Goal: Task Accomplishment & Management: Use online tool/utility

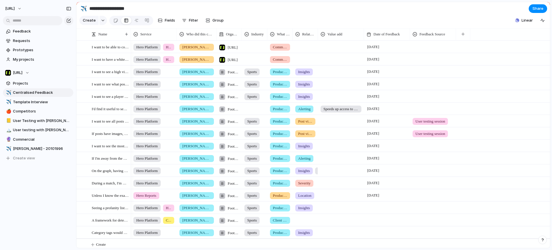
scroll to position [7, 0]
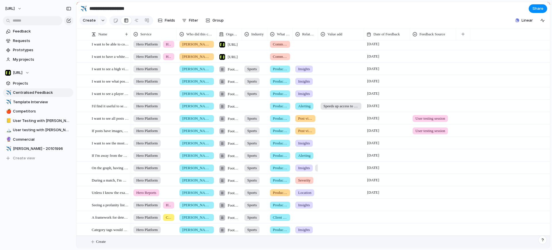
click at [102, 239] on span "Create" at bounding box center [101, 242] width 10 height 6
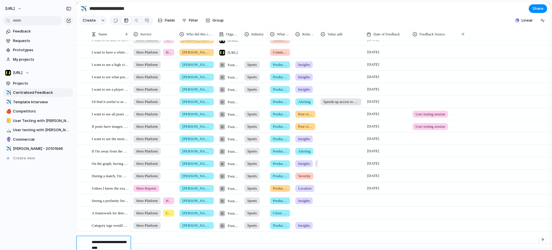
type textarea "**********"
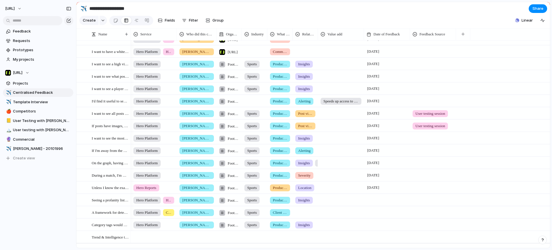
scroll to position [20, 0]
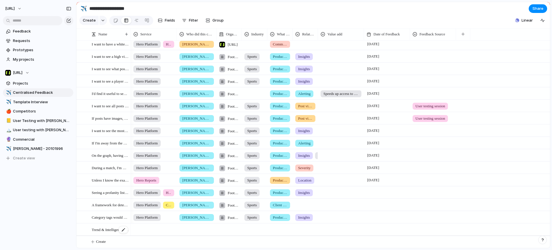
click at [114, 230] on span "Trend & Intelligence trackking" at bounding box center [110, 229] width 37 height 7
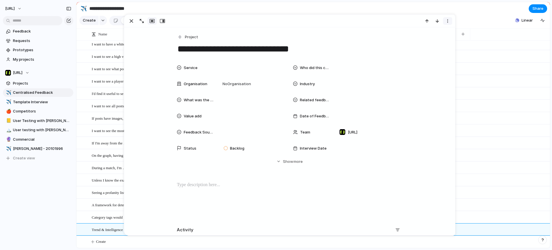
click at [452, 23] on button "button" at bounding box center [447, 20] width 9 height 7
click at [405, 107] on div "Mark as duplicate Delete" at bounding box center [276, 125] width 552 height 250
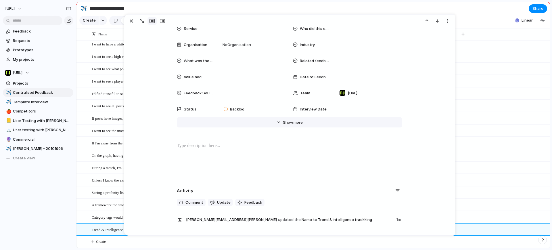
click at [296, 127] on button "Hide Show more" at bounding box center [290, 122] width 226 height 10
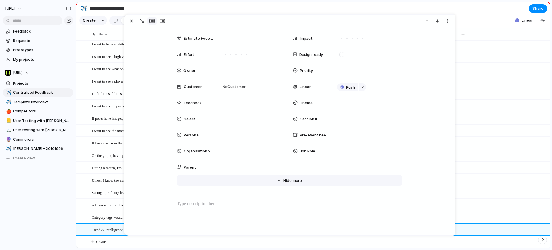
scroll to position [251, 0]
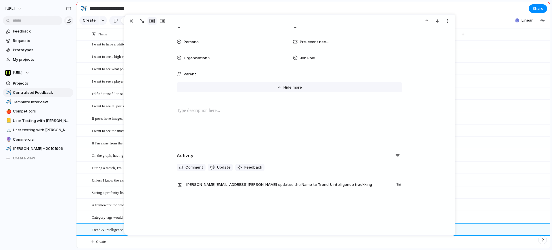
click at [293, 86] on span "more" at bounding box center [297, 88] width 9 height 6
click at [388, 127] on div at bounding box center [289, 125] width 317 height 37
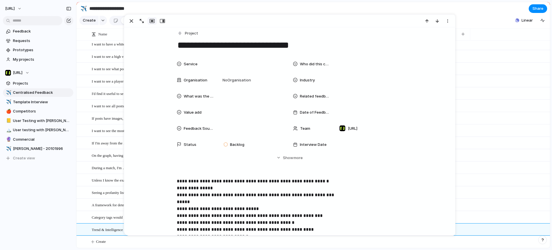
scroll to position [3, 0]
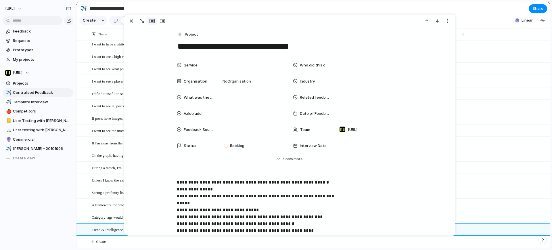
click at [196, 67] on div "Service" at bounding box center [195, 65] width 37 height 6
click at [225, 84] on div at bounding box center [225, 86] width 10 height 10
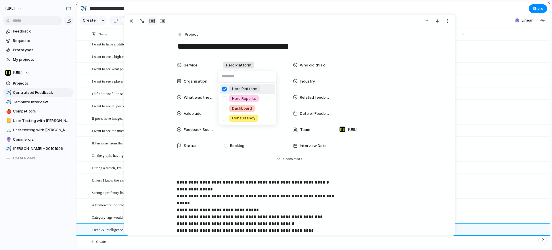
click at [318, 68] on div "Hero Platform Hero Reports Dashboard Consultancy" at bounding box center [276, 125] width 552 height 250
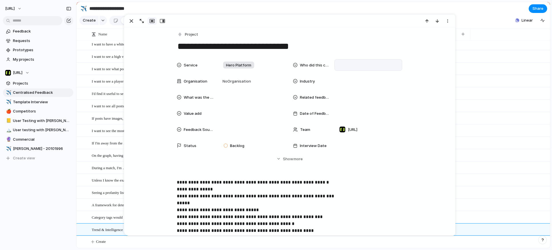
click at [335, 65] on div at bounding box center [369, 65] width 68 height 12
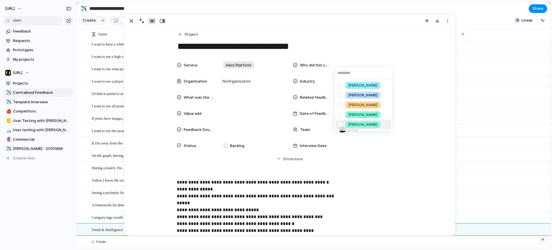
click at [359, 123] on span "[PERSON_NAME]" at bounding box center [362, 125] width 29 height 6
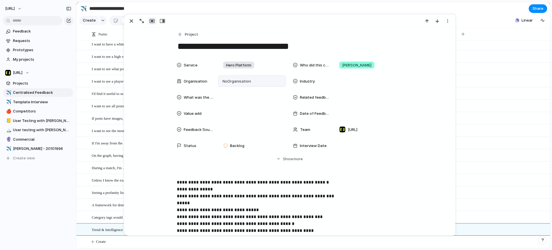
click at [253, 77] on div "No Organisation" at bounding box center [252, 81] width 68 height 12
type input "***"
click at [308, 81] on span "Industry" at bounding box center [307, 82] width 15 height 6
click at [218, 97] on div at bounding box center [252, 98] width 68 height 12
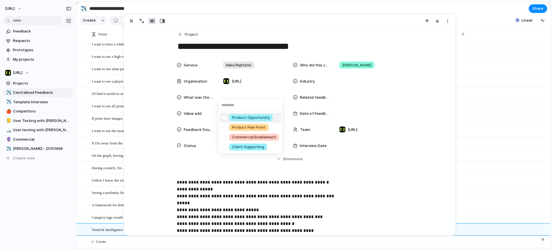
click at [261, 121] on li "Product Opportunity" at bounding box center [251, 118] width 62 height 10
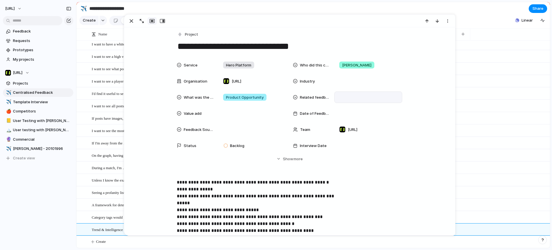
click at [341, 100] on div at bounding box center [368, 97] width 63 height 6
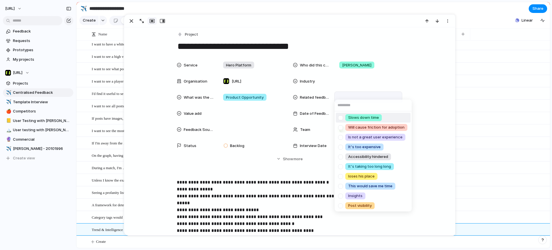
click at [232, 115] on div "Slows down time Will cause friction for adoption Is not a great user experience…" at bounding box center [276, 125] width 552 height 250
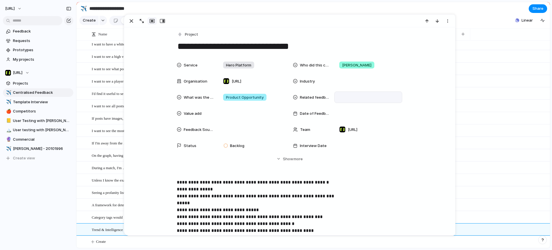
click at [232, 115] on div at bounding box center [252, 113] width 63 height 6
click at [329, 116] on div "Speeds up access to information" at bounding box center [276, 125] width 552 height 250
click at [331, 116] on div "Date of Feedback" at bounding box center [347, 114] width 109 height 12
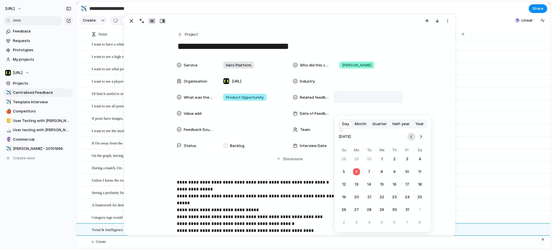
click at [412, 136] on button "Go to the Previous Month" at bounding box center [412, 137] width 8 height 8
click at [408, 167] on button "12" at bounding box center [407, 172] width 10 height 10
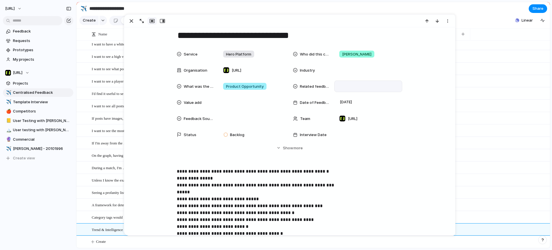
scroll to position [8, 0]
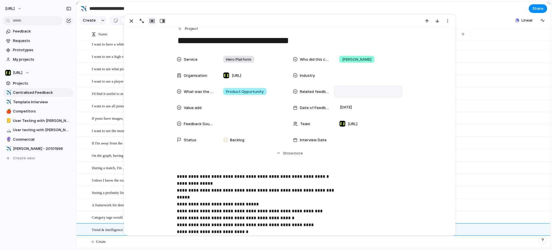
click at [513, 69] on div "Hero Platform [PERSON_NAME] Football Association Wales Sports Product Opportuni…" at bounding box center [341, 68] width 420 height 12
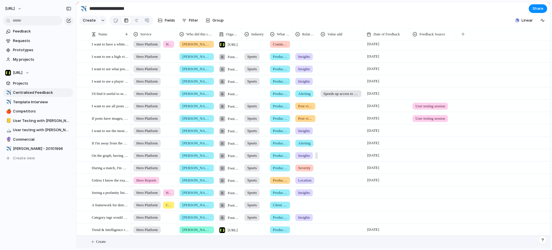
click at [102, 241] on span "Create" at bounding box center [101, 242] width 10 height 6
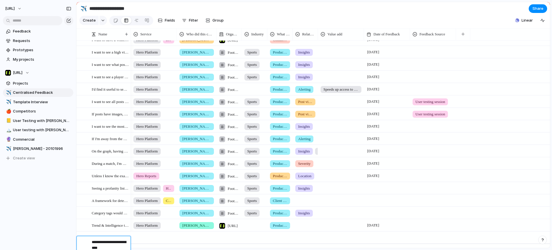
type textarea "**********"
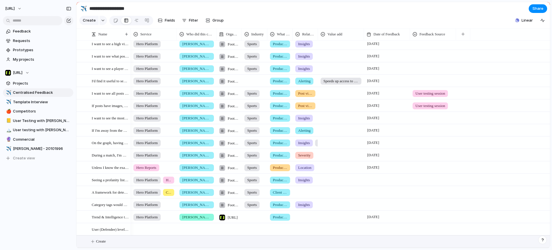
scroll to position [32, 0]
click at [148, 230] on div at bounding box center [153, 228] width 45 height 9
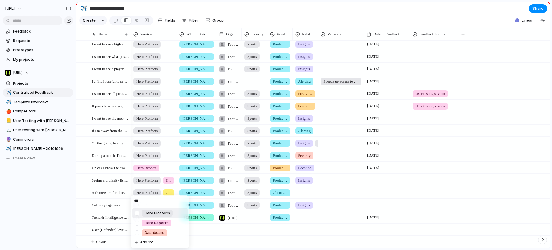
type input "****"
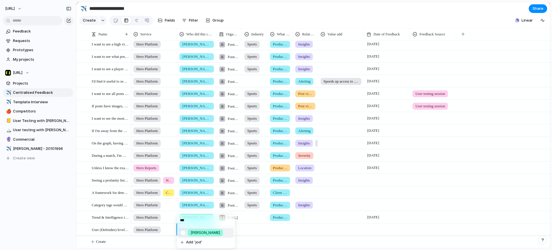
type input "****"
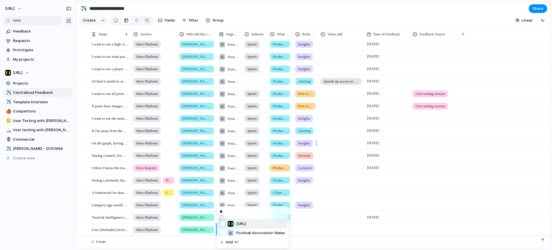
type input "***"
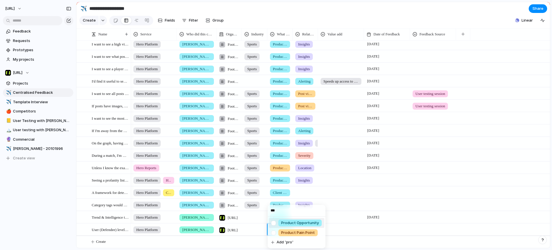
type input "****"
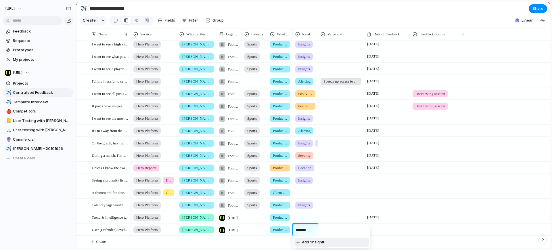
type input "******"
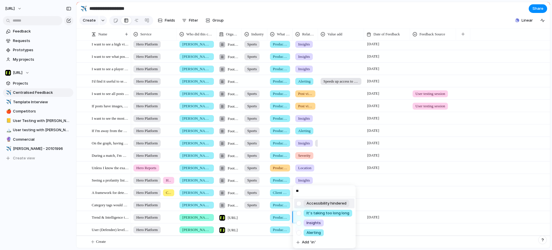
type input "***"
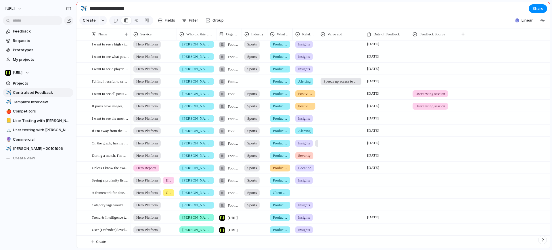
click at [380, 225] on div at bounding box center [387, 225] width 45 height 3
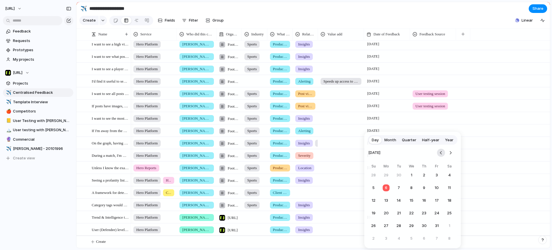
click at [440, 151] on button "Go to the Previous Month" at bounding box center [441, 153] width 8 height 8
drag, startPoint x: 435, startPoint y: 193, endPoint x: 440, endPoint y: 186, distance: 8.6
click at [440, 186] on tr "7 8 9 10 11 12 13" at bounding box center [412, 188] width 86 height 10
click at [440, 186] on button "12" at bounding box center [437, 188] width 10 height 10
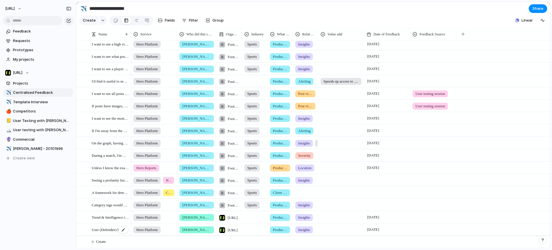
click at [114, 225] on div "User (Defendee) level insights" at bounding box center [110, 230] width 37 height 12
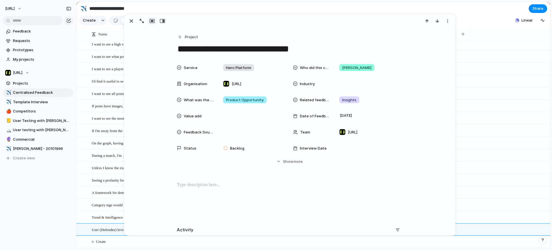
click at [282, 183] on p at bounding box center [290, 185] width 226 height 7
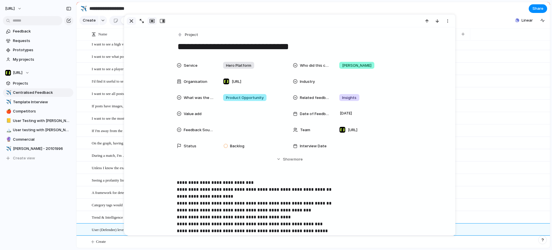
click at [132, 23] on div "button" at bounding box center [131, 21] width 7 height 7
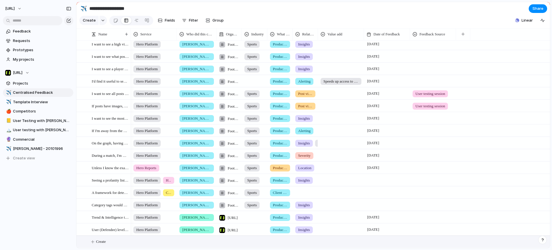
click at [102, 242] on span "Create" at bounding box center [101, 242] width 10 height 6
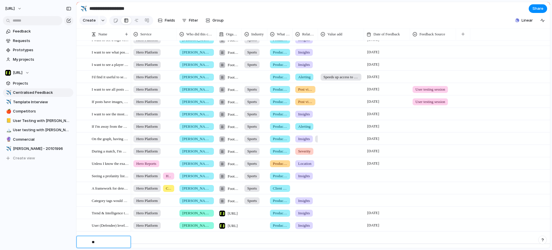
type textarea "*"
type textarea "**********"
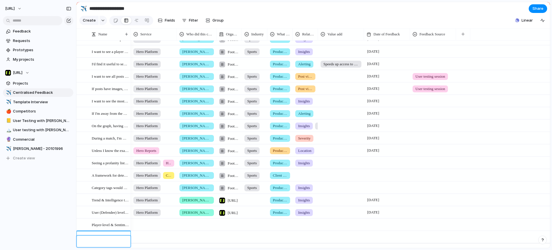
scroll to position [44, 0]
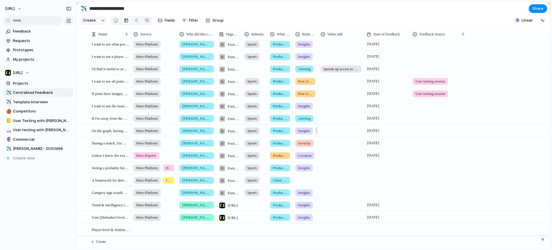
click at [141, 232] on div at bounding box center [153, 228] width 45 height 9
type input "****"
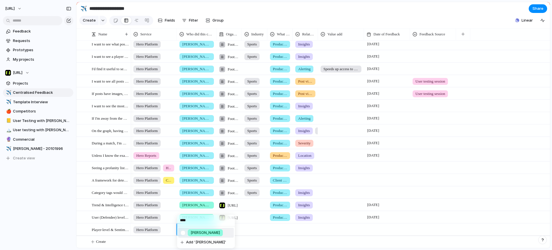
type input "*****"
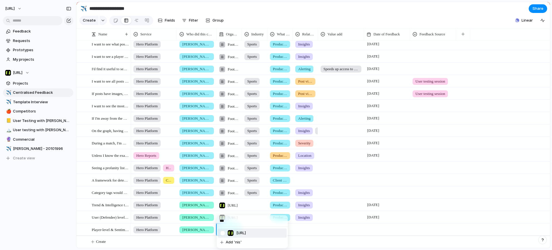
type input "****"
click at [278, 231] on input "****" at bounding box center [297, 230] width 58 height 12
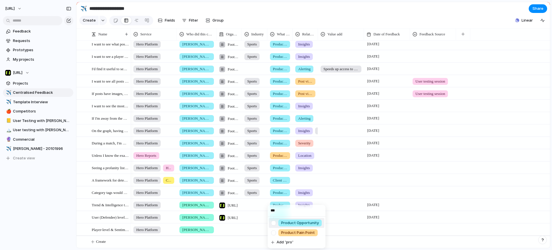
type input "***"
click at [300, 225] on span "Product Opportunity" at bounding box center [300, 223] width 38 height 6
click at [307, 230] on div at bounding box center [305, 228] width 25 height 9
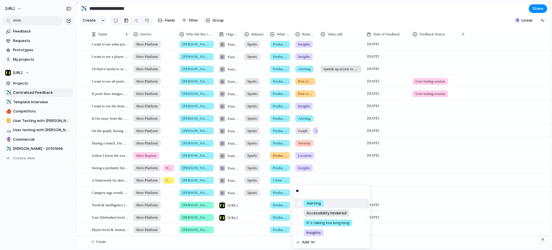
type input "***"
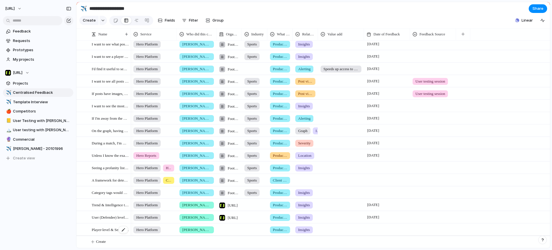
click at [106, 225] on div "Player-level & Sentiment Insights" at bounding box center [110, 230] width 37 height 12
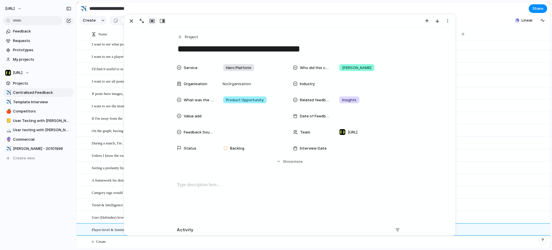
click at [209, 193] on div at bounding box center [289, 200] width 317 height 37
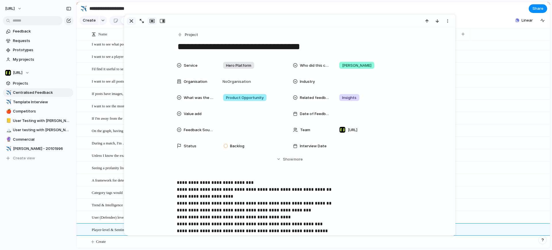
click at [133, 21] on div "button" at bounding box center [131, 21] width 7 height 7
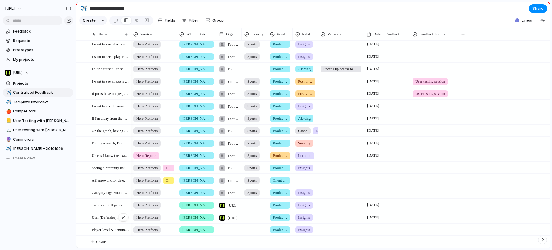
click at [106, 218] on span "User (Defendee) level insights" at bounding box center [110, 217] width 37 height 7
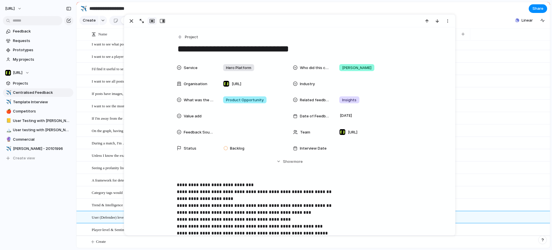
click at [338, 188] on p "**********" at bounding box center [290, 209] width 226 height 55
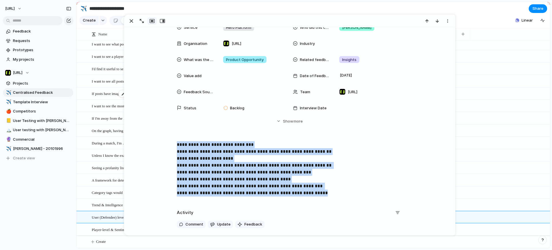
drag, startPoint x: 321, startPoint y: 194, endPoint x: 99, endPoint y: 98, distance: 241.9
click at [99, 98] on main "**********" at bounding box center [313, 125] width 474 height 247
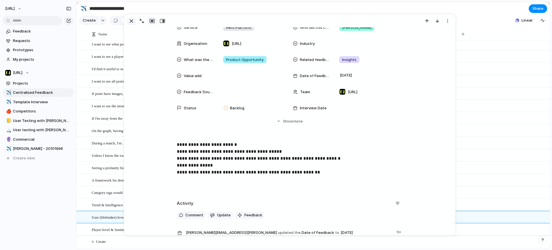
click at [131, 21] on div "button" at bounding box center [131, 21] width 7 height 7
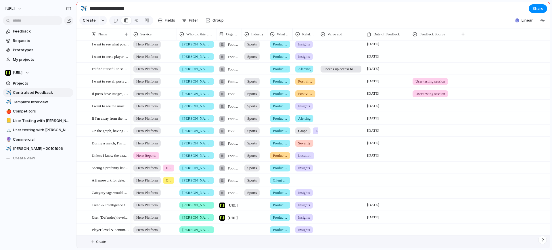
click at [100, 237] on button "Create" at bounding box center [320, 242] width 477 height 12
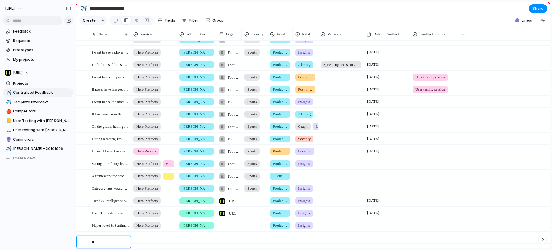
type textarea "*"
type textarea "**********"
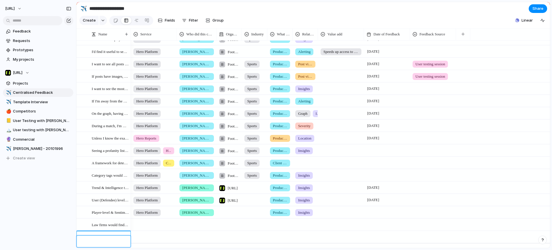
scroll to position [57, 0]
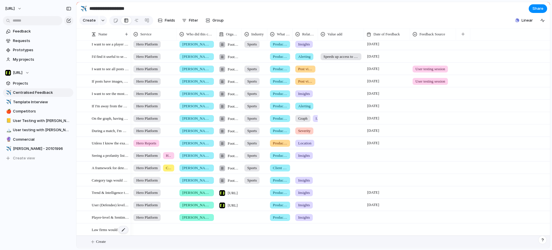
click at [123, 229] on div at bounding box center [124, 229] width 10 height 7
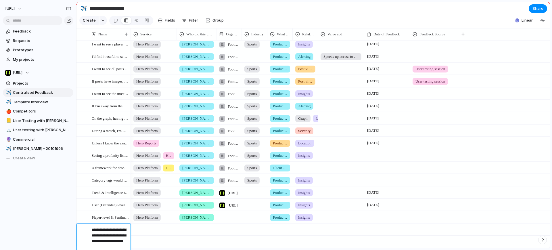
type textarea "**********"
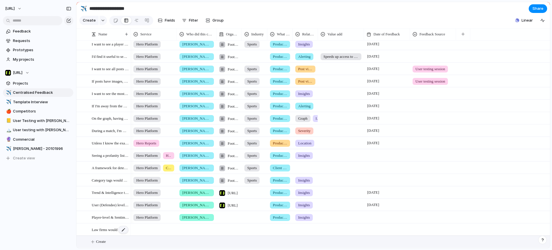
click at [125, 231] on div at bounding box center [124, 229] width 10 height 7
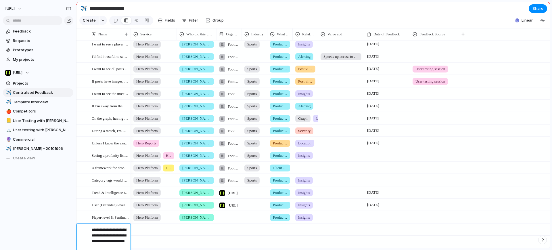
click at [119, 233] on textarea "**********" at bounding box center [109, 241] width 35 height 29
click at [96, 230] on span "Law firms would find it valuable to understand the most popular words tth" at bounding box center [110, 229] width 37 height 7
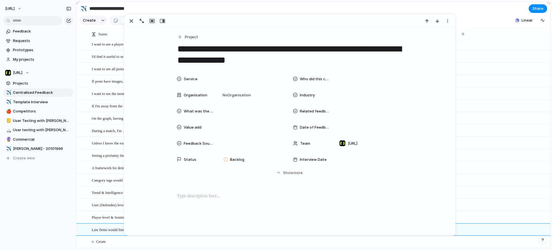
click at [284, 60] on textarea "**********" at bounding box center [290, 54] width 226 height 23
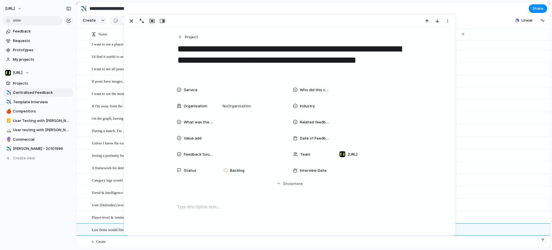
type textarea "**********"
click at [188, 89] on span "Service" at bounding box center [191, 90] width 14 height 6
click at [247, 107] on div "Hero Platform" at bounding box center [244, 110] width 31 height 7
click at [329, 90] on div "Who did this come from?" at bounding box center [347, 90] width 109 height 12
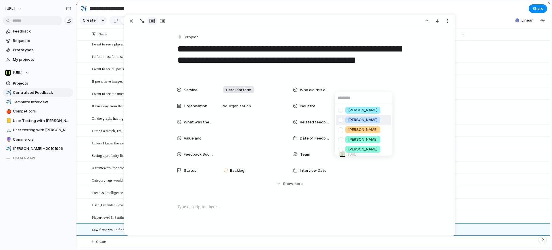
click at [359, 119] on span "[PERSON_NAME]" at bounding box center [362, 120] width 29 height 6
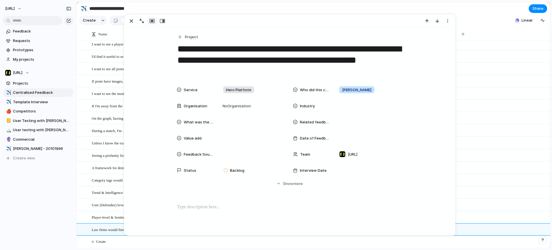
click at [251, 192] on div "Service Hero Platform Who did this come from? [PERSON_NAME] Organisation No Org…" at bounding box center [289, 140] width 317 height 113
click at [251, 208] on p at bounding box center [290, 207] width 226 height 7
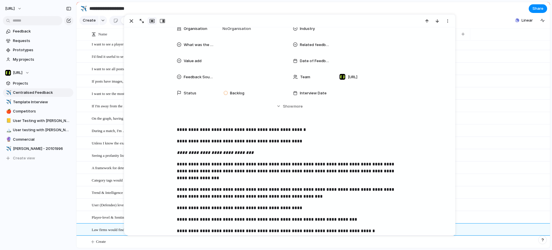
scroll to position [14, 0]
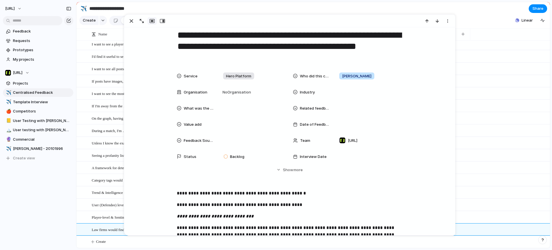
click at [305, 93] on span "Industry" at bounding box center [307, 92] width 15 height 6
type input "*"
type input "******"
click at [356, 112] on span "Legals" at bounding box center [354, 113] width 12 height 6
click at [231, 109] on div at bounding box center [252, 108] width 63 height 6
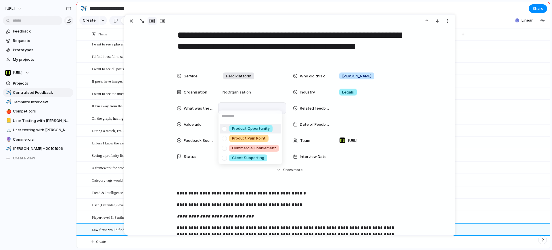
click at [264, 127] on span "Product Opportunity" at bounding box center [251, 129] width 38 height 6
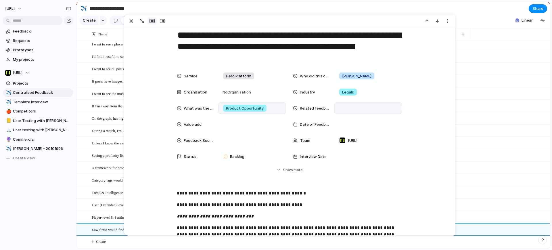
click at [350, 111] on div at bounding box center [368, 108] width 63 height 6
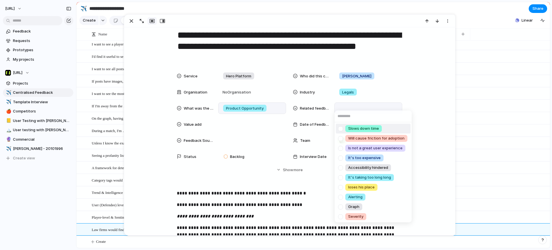
click at [243, 125] on div "Slows down time Will cause friction for adoption Is not a great user experience…" at bounding box center [276, 125] width 552 height 250
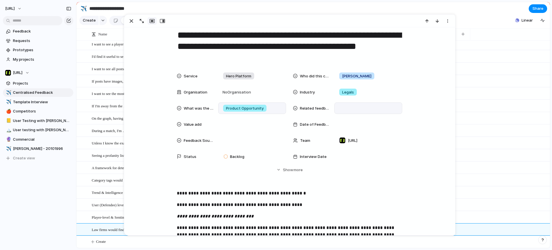
click at [243, 125] on div at bounding box center [252, 124] width 63 height 6
click at [338, 125] on div "Speeds up access to information" at bounding box center [276, 125] width 552 height 250
click at [348, 125] on div at bounding box center [368, 124] width 63 height 6
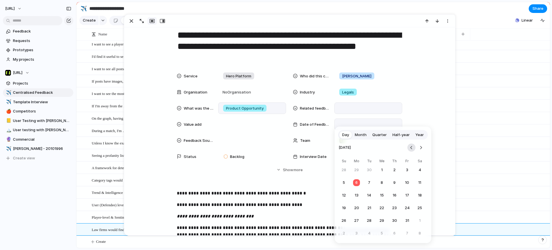
click at [413, 150] on button "Go to the Previous Month" at bounding box center [412, 148] width 8 height 8
click at [409, 194] on button "19" at bounding box center [407, 195] width 10 height 10
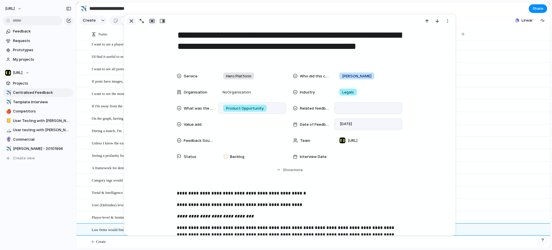
click at [133, 22] on div "button" at bounding box center [131, 21] width 7 height 7
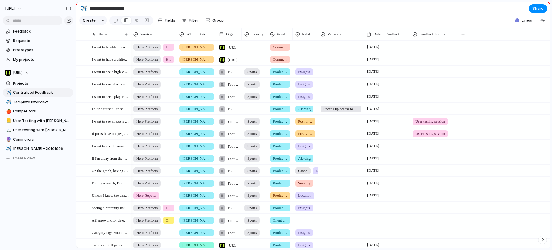
scroll to position [57, 0]
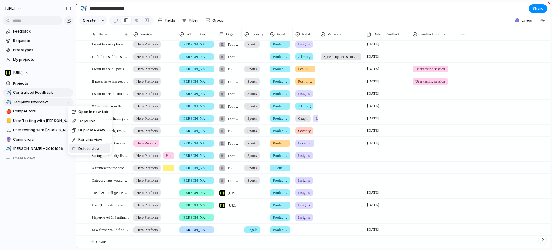
click at [82, 149] on span "Delete view" at bounding box center [89, 149] width 21 height 6
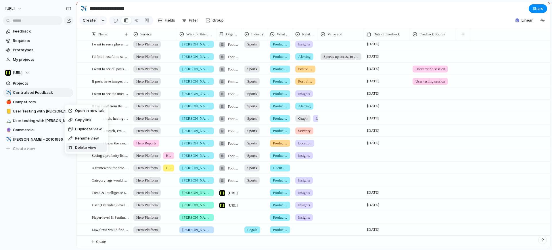
click at [84, 148] on span "Delete view" at bounding box center [85, 148] width 21 height 6
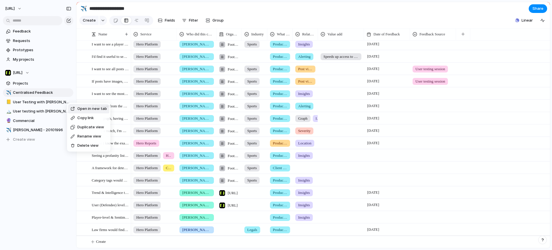
click at [94, 143] on span "Delete view" at bounding box center [87, 146] width 21 height 6
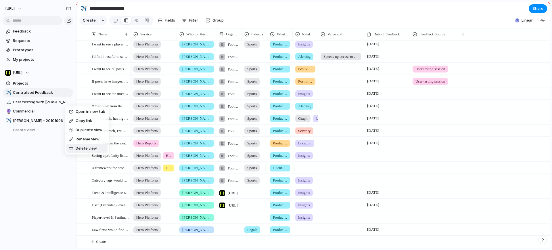
click at [81, 148] on span "Delete view" at bounding box center [86, 149] width 21 height 6
click at [81, 144] on span "Delete view" at bounding box center [85, 147] width 21 height 6
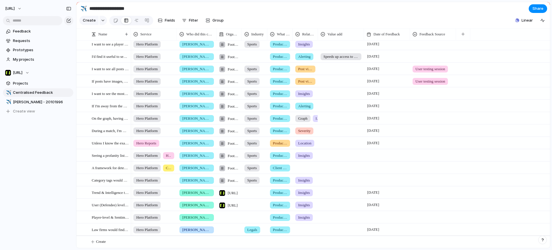
scroll to position [0, 0]
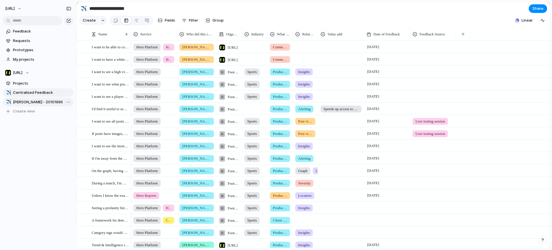
click at [32, 102] on span "[PERSON_NAME] - 20101996" at bounding box center [42, 102] width 58 height 6
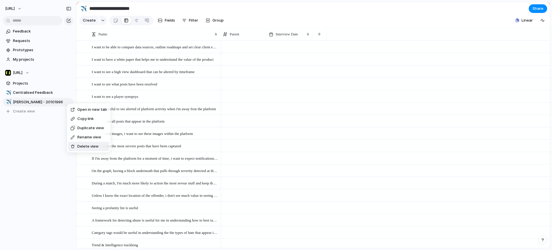
click at [89, 147] on span "Delete view" at bounding box center [87, 147] width 21 height 6
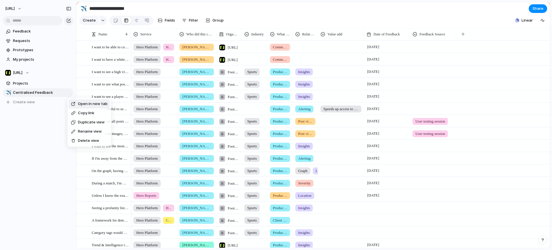
click at [86, 123] on span "Duplicate view" at bounding box center [91, 122] width 27 height 6
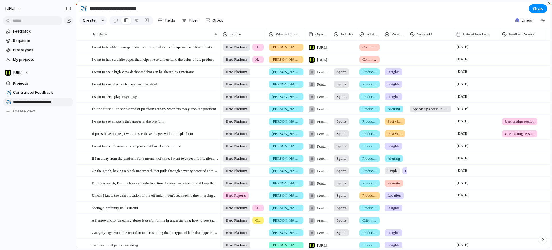
click at [148, 7] on input "**********" at bounding box center [122, 8] width 68 height 10
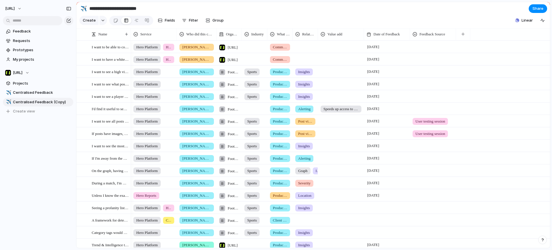
click at [148, 7] on input "**********" at bounding box center [122, 8] width 68 height 10
type input "**********"
click at [84, 12] on button "✈️" at bounding box center [83, 8] width 9 height 9
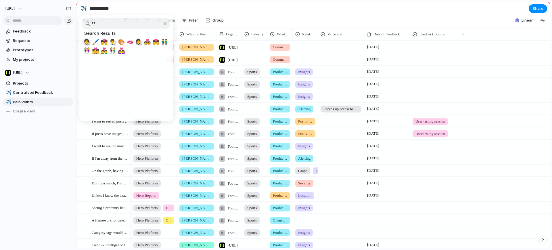
type input "*"
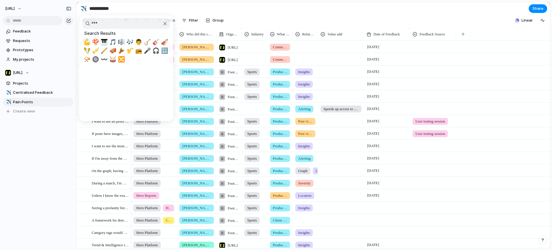
type input "***"
click at [83, 44] on span "💪" at bounding box center [86, 42] width 7 height 7
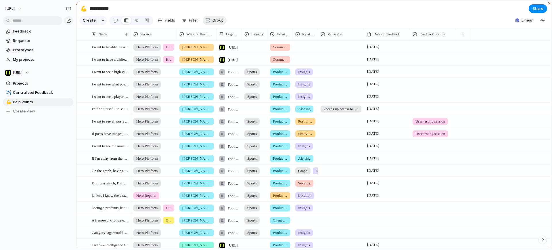
click at [206, 22] on div "button" at bounding box center [208, 20] width 5 height 5
click at [188, 24] on button "Filter" at bounding box center [190, 20] width 21 height 9
click at [169, 23] on span "Fields" at bounding box center [170, 21] width 10 height 6
click at [294, 15] on section "**********" at bounding box center [314, 8] width 474 height 13
click at [206, 20] on div "button" at bounding box center [208, 20] width 5 height 5
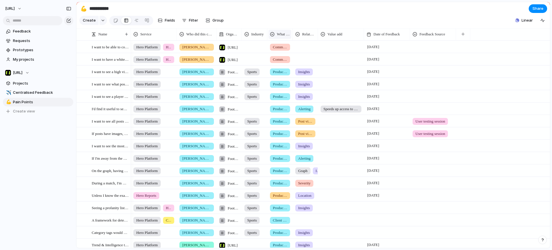
click at [281, 36] on span "What was the nature of this feedback?" at bounding box center [283, 34] width 13 height 6
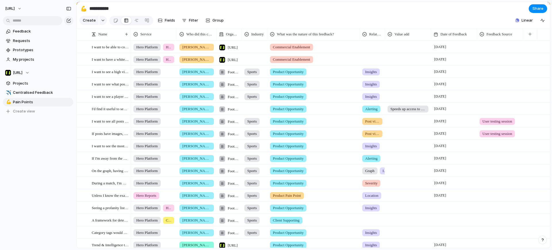
drag, startPoint x: 293, startPoint y: 39, endPoint x: 360, endPoint y: 43, distance: 66.8
click at [360, 40] on div at bounding box center [359, 34] width 3 height 12
click at [168, 21] on span "Fields" at bounding box center [170, 21] width 10 height 6
click at [190, 21] on span "Filter" at bounding box center [193, 21] width 9 height 6
click at [166, 21] on span "Fields" at bounding box center [170, 21] width 10 height 6
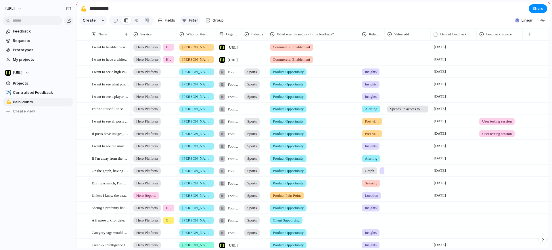
click at [193, 21] on span "Filter" at bounding box center [193, 21] width 9 height 6
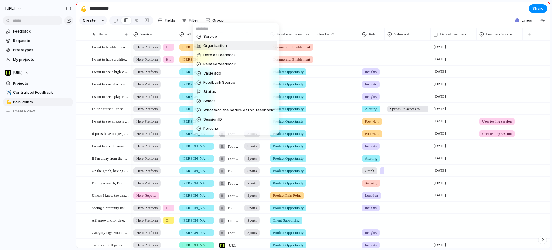
scroll to position [125, 0]
click at [232, 108] on span "What was the nature of this feedback?" at bounding box center [239, 110] width 72 height 6
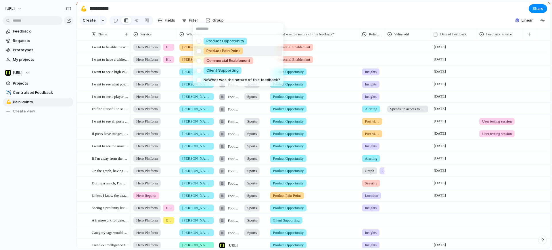
click at [217, 52] on span "Product Pain Point" at bounding box center [224, 51] width 34 height 6
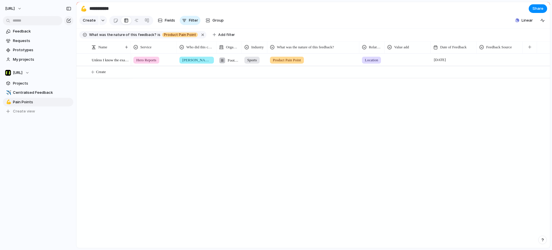
click at [209, 137] on div "Hero Reports [PERSON_NAME] Football Association Wales Sports Product Pain Point…" at bounding box center [341, 151] width 420 height 195
click at [204, 138] on div "Hero Reports [PERSON_NAME] Football Association Wales Sports Product Pain Point…" at bounding box center [341, 151] width 420 height 195
click at [91, 116] on span "Duplicate view" at bounding box center [92, 118] width 27 height 6
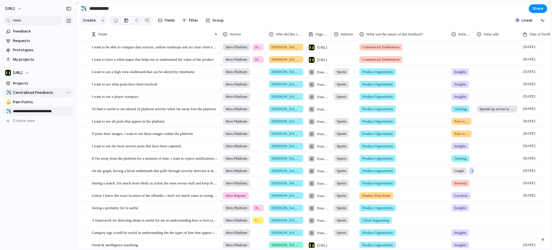
type input "**********"
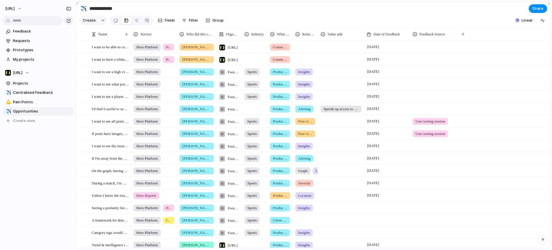
click at [83, 7] on div "✈️" at bounding box center [84, 9] width 6 height 8
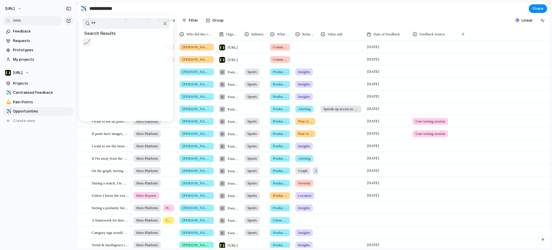
type input "*"
click at [102, 22] on input "****" at bounding box center [126, 23] width 87 height 11
type input "******"
click at [86, 40] on span "🚀" at bounding box center [86, 42] width 7 height 7
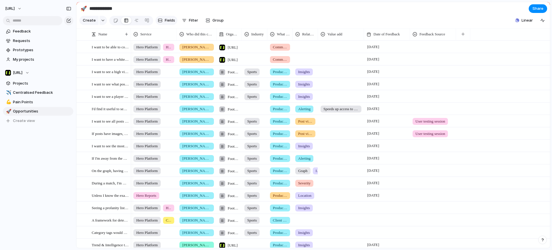
click at [167, 22] on span "Fields" at bounding box center [170, 21] width 10 height 6
click at [199, 23] on button "Filter" at bounding box center [190, 20] width 21 height 9
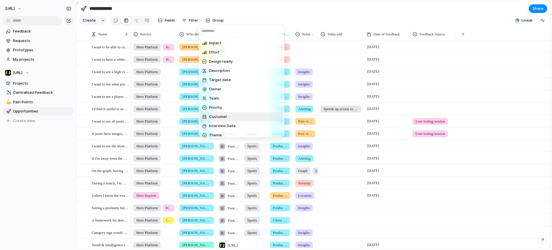
scroll to position [197, 0]
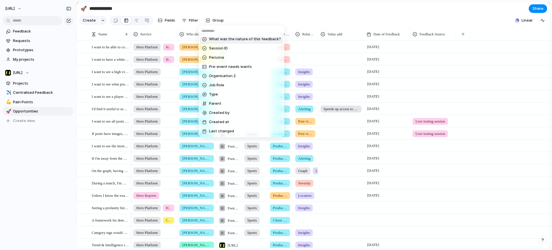
click at [247, 42] on li "What was the nature of this feedback?" at bounding box center [241, 39] width 83 height 9
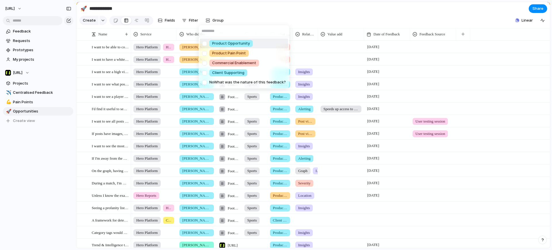
click at [238, 41] on span "Product Opportunity" at bounding box center [231, 44] width 38 height 6
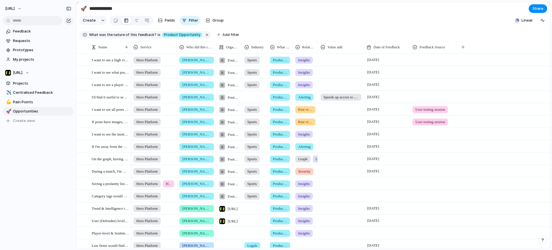
click at [265, 28] on section "Create Fields Filter Group Zoom Collapse Linear" at bounding box center [314, 22] width 474 height 14
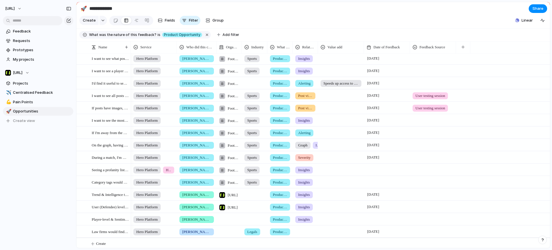
scroll to position [0, 0]
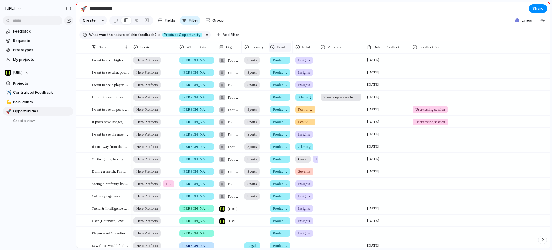
click at [279, 50] on span "What was the nature of this feedback?" at bounding box center [283, 47] width 13 height 6
click at [9, 83] on div at bounding box center [8, 84] width 6 height 6
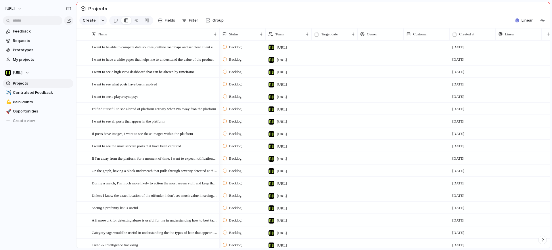
click at [83, 7] on div "Projects" at bounding box center [93, 8] width 29 height 10
click at [33, 123] on button "Create view" at bounding box center [38, 121] width 70 height 9
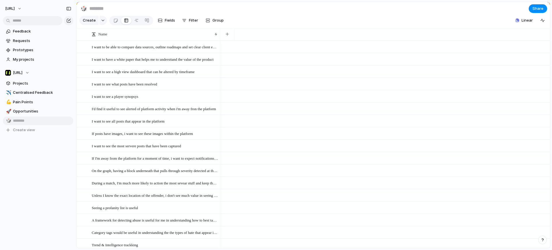
click at [34, 142] on div "Feedback Requests Prototypes My projects [URL] Projects ✈️ Centralised Feedback…" at bounding box center [38, 90] width 76 height 181
click at [48, 88] on section "[URL] Projects ✈️ Centralised Feedback 💪 Pain Points 🚀 Opportunities 🎲 New view…" at bounding box center [38, 99] width 76 height 71
click at [48, 90] on span "Centralised Feedback" at bounding box center [42, 93] width 58 height 6
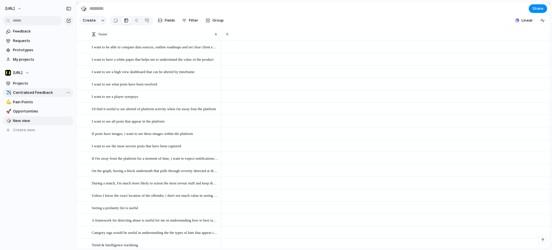
type input "**********"
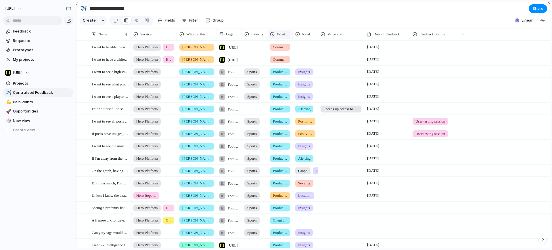
click at [282, 37] on span "What was the nature of this feedback?" at bounding box center [283, 34] width 13 height 6
click at [281, 50] on span "Commercial Enablement" at bounding box center [280, 47] width 14 height 6
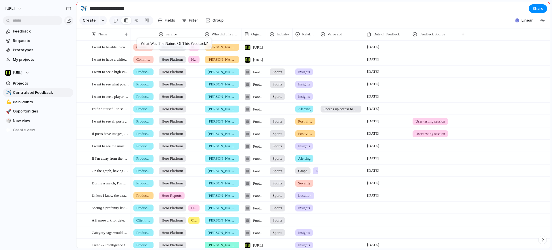
drag, startPoint x: 277, startPoint y: 39, endPoint x: 140, endPoint y: 39, distance: 137.0
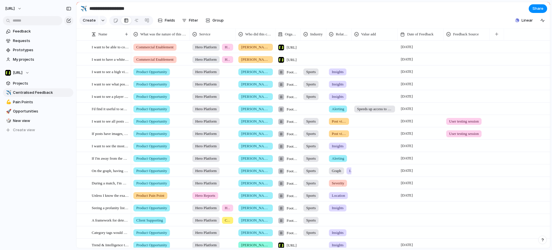
drag, startPoint x: 157, startPoint y: 39, endPoint x: 190, endPoint y: 41, distance: 33.8
click at [190, 40] on div at bounding box center [189, 34] width 3 height 12
click at [36, 121] on span "New view" at bounding box center [42, 121] width 58 height 6
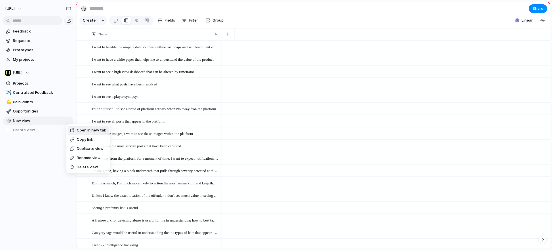
click at [90, 169] on span "Delete view" at bounding box center [87, 167] width 21 height 6
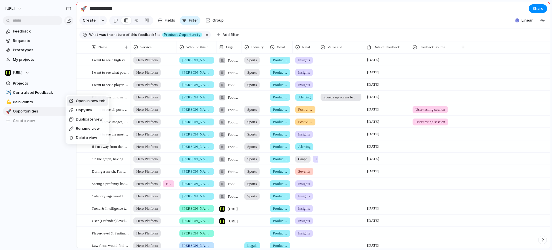
click at [91, 122] on span "Duplicate view" at bounding box center [89, 120] width 27 height 6
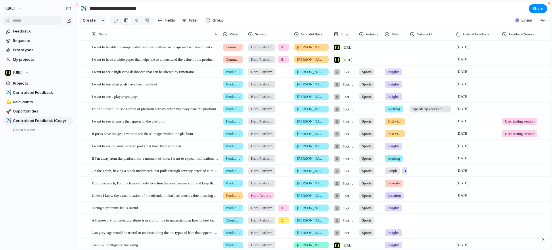
click at [124, 9] on input "**********" at bounding box center [122, 8] width 68 height 10
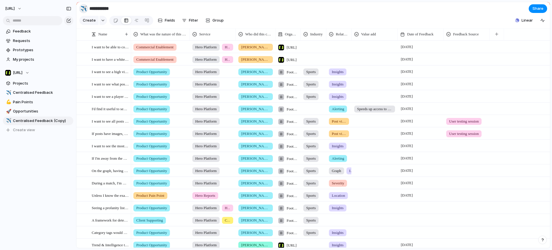
type input "**********"
click at [82, 9] on div "✈️" at bounding box center [84, 9] width 6 height 8
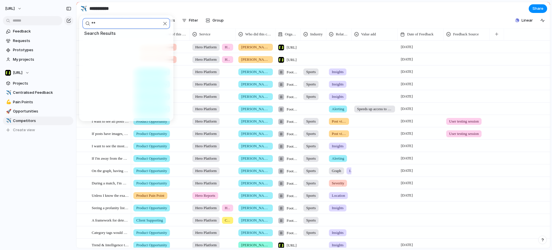
type input "*"
type input "******"
click at [86, 45] on span "🥊" at bounding box center [86, 42] width 7 height 7
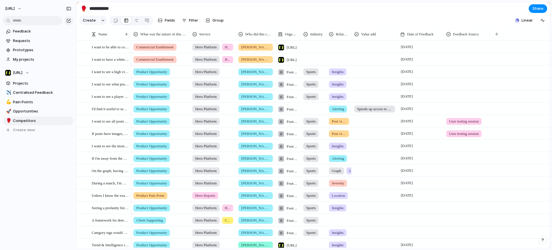
click at [56, 150] on div "Feedback Requests Prototypes My projects [URL] Projects ✈️ Centralised Feedback…" at bounding box center [38, 90] width 76 height 181
click at [170, 23] on span "Fields" at bounding box center [170, 21] width 10 height 6
click at [194, 20] on span "Filter" at bounding box center [193, 21] width 9 height 6
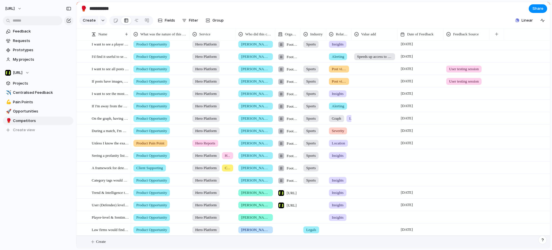
click at [104, 243] on span "Create" at bounding box center [101, 242] width 10 height 6
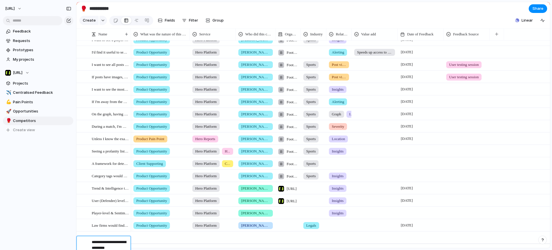
type textarea "**********"
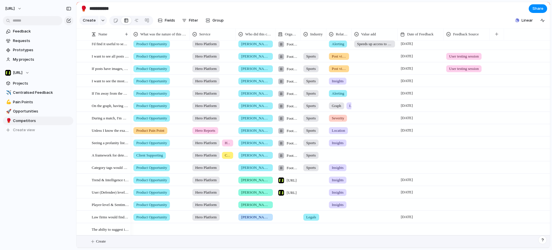
scroll to position [69, 0]
click at [147, 228] on div at bounding box center [160, 228] width 58 height 9
click at [169, 232] on input "**********" at bounding box center [162, 230] width 63 height 12
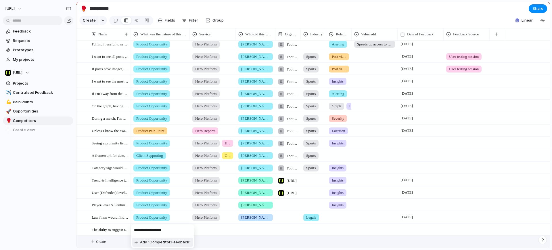
click at [156, 230] on input "**********" at bounding box center [162, 230] width 63 height 12
type input "**********"
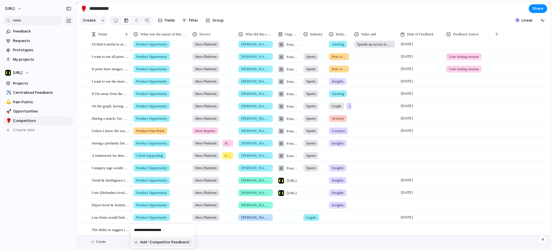
click at [171, 247] on li "Add 'Competitor Feedback'" at bounding box center [162, 242] width 61 height 9
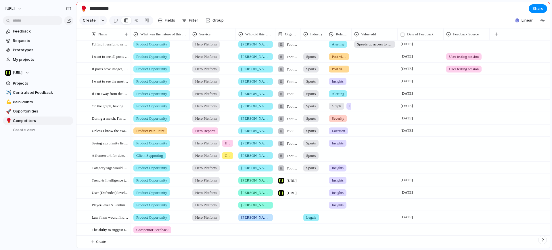
click at [201, 230] on div at bounding box center [212, 228] width 45 height 9
click at [166, 230] on div "Hero Platform Hero Reports Dashboard Consultancy" at bounding box center [276, 125] width 552 height 250
click at [169, 231] on span "Competitor Feedback" at bounding box center [152, 230] width 32 height 6
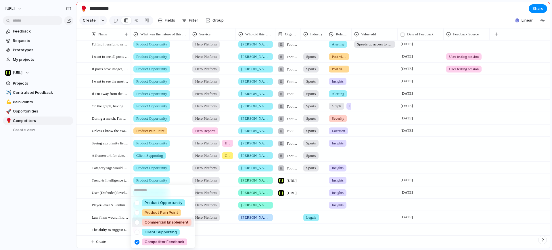
drag, startPoint x: 161, startPoint y: 41, endPoint x: 165, endPoint y: 39, distance: 5.2
click at [165, 39] on div "Product Opportunity Product Pain Point Commercial Enablement Client Supporting …" at bounding box center [276, 125] width 552 height 250
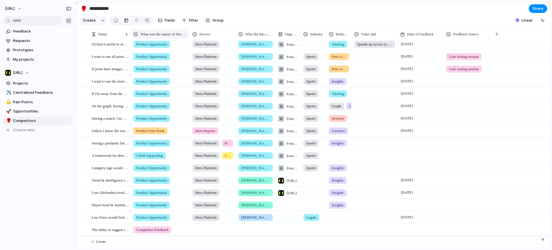
click at [186, 37] on span "What was the nature of this feedback?" at bounding box center [163, 34] width 47 height 6
click at [161, 49] on li "Modify" at bounding box center [154, 51] width 42 height 9
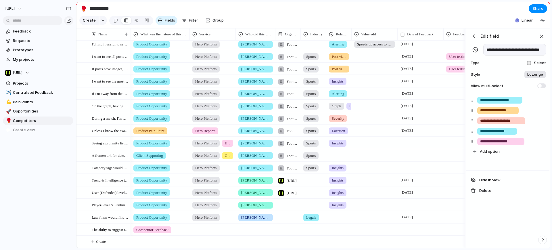
scroll to position [0, 12]
click at [541, 145] on div "button" at bounding box center [541, 141] width 6 height 7
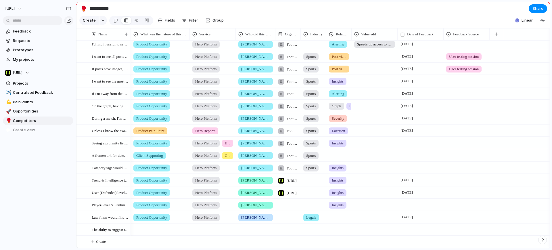
click at [451, 18] on section "Create Fields Filter Group Zoom Collapse Linear" at bounding box center [314, 22] width 474 height 14
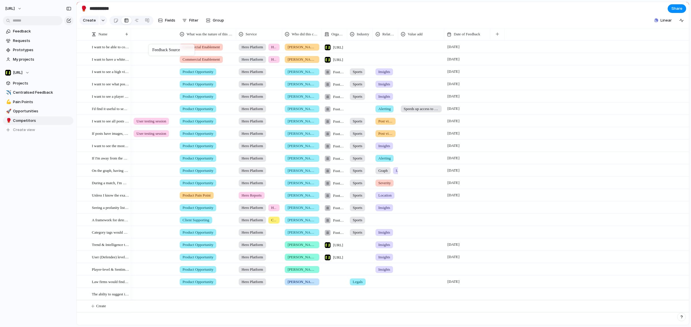
drag, startPoint x: 469, startPoint y: 39, endPoint x: 149, endPoint y: 39, distance: 320.5
click at [146, 51] on div at bounding box center [153, 45] width 45 height 9
type input "********"
click at [153, 63] on div at bounding box center [153, 58] width 45 height 9
click at [161, 96] on span "BDM Call" at bounding box center [153, 98] width 16 height 6
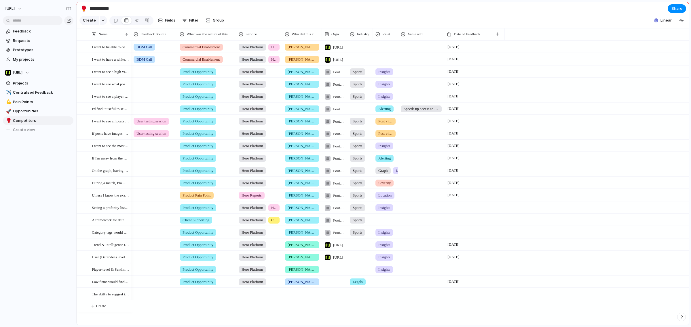
click at [146, 75] on div at bounding box center [153, 70] width 45 height 9
click at [159, 53] on li "Modify" at bounding box center [154, 51] width 42 height 9
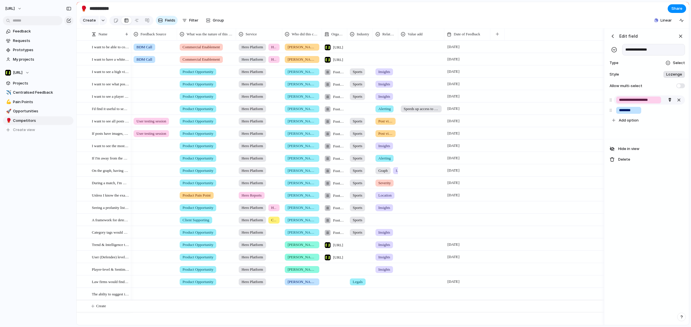
click at [552, 103] on input "**********" at bounding box center [638, 100] width 39 height 6
type input "**********"
click at [552, 123] on span "Add option" at bounding box center [628, 121] width 20 height 6
type input "**********"
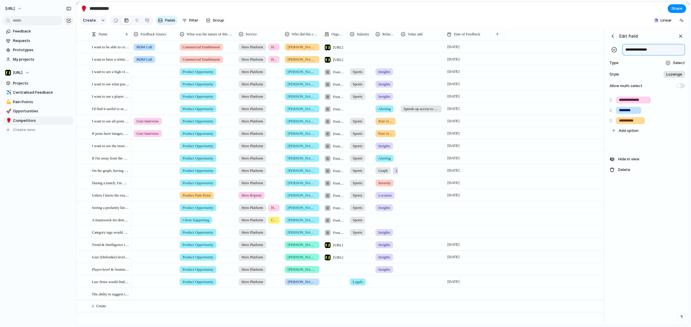
click at [552, 56] on input "**********" at bounding box center [653, 50] width 63 height 12
type input "******"
click at [40, 91] on span "Centralised Feedback" at bounding box center [42, 93] width 58 height 6
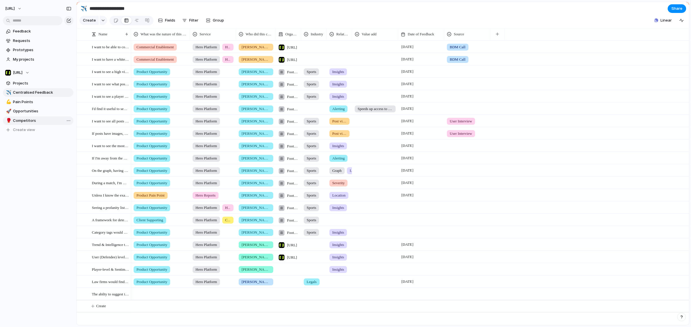
click at [32, 121] on span "Competitors" at bounding box center [42, 121] width 58 height 6
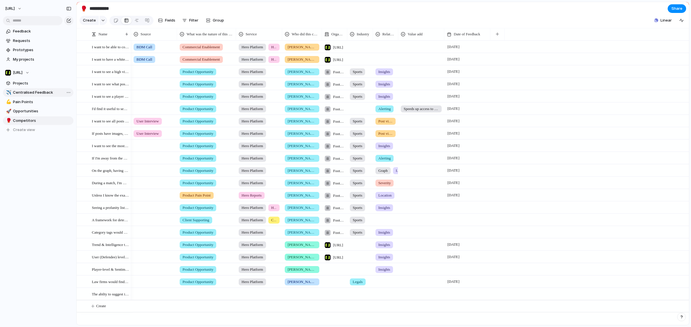
click at [43, 91] on span "Centralised Feedback" at bounding box center [42, 93] width 58 height 6
drag, startPoint x: 461, startPoint y: 35, endPoint x: 147, endPoint y: 33, distance: 313.9
click at [21, 122] on span "Competitors" at bounding box center [42, 121] width 58 height 6
type input "**********"
drag, startPoint x: 41, startPoint y: 117, endPoint x: 44, endPoint y: 98, distance: 19.5
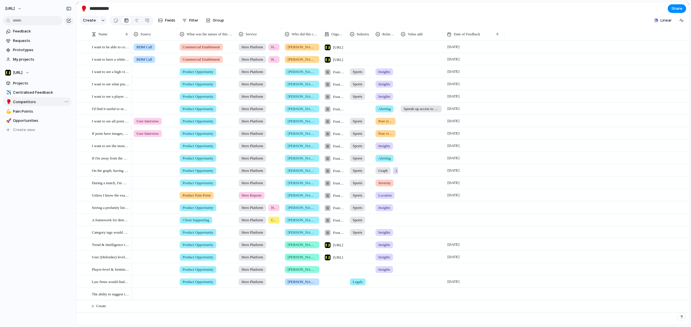
click at [44, 98] on div "✈️ Centralised Feedback 💪 Pain Points 🚀 Opportunities 🥊 Competitors 🥊 Competito…" at bounding box center [38, 111] width 70 height 46
click at [498, 36] on div "button" at bounding box center [496, 34] width 3 height 3
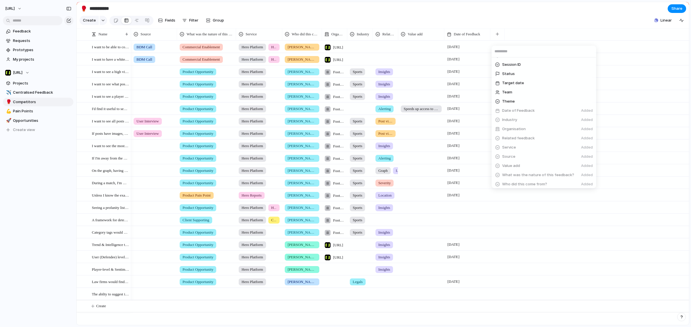
scroll to position [203, 0]
click at [521, 180] on span "Create new field" at bounding box center [517, 183] width 31 height 6
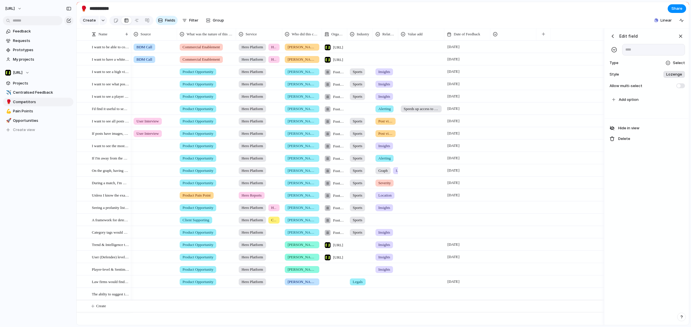
click at [552, 54] on input "text" at bounding box center [653, 50] width 63 height 12
type input "**********"
click at [552, 102] on span "Add option" at bounding box center [628, 100] width 20 height 6
type input "*******"
type input "**********"
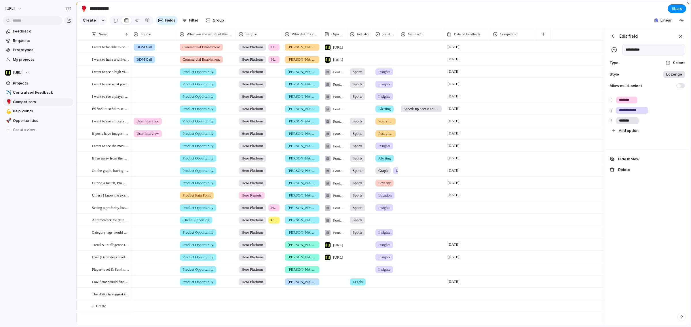
type input "*******"
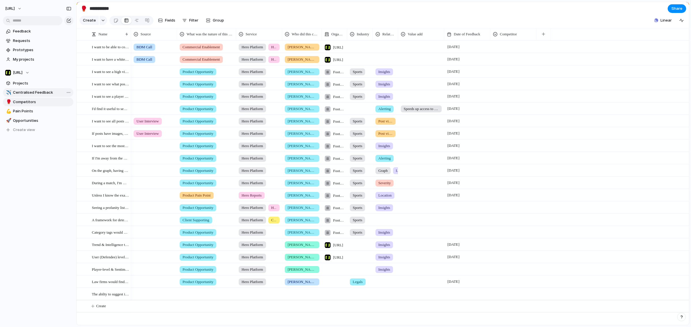
click at [43, 91] on span "Centralised Feedback" at bounding box center [42, 93] width 58 height 6
click at [34, 102] on span "Competitors" at bounding box center [42, 102] width 58 height 6
click at [45, 91] on span "Centralised Feedback" at bounding box center [42, 93] width 58 height 6
click at [32, 105] on link "🥊 Competitors" at bounding box center [38, 102] width 70 height 9
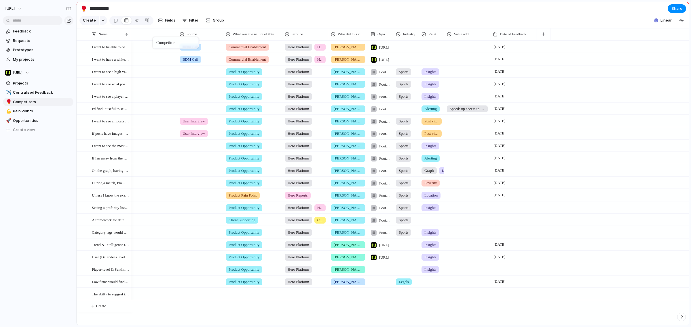
drag, startPoint x: 504, startPoint y: 41, endPoint x: 155, endPoint y: 38, distance: 348.5
click at [142, 250] on div at bounding box center [153, 293] width 45 height 9
click at [148, 250] on span "Signify" at bounding box center [151, 300] width 13 height 6
click at [187, 22] on button "Filter" at bounding box center [190, 20] width 21 height 9
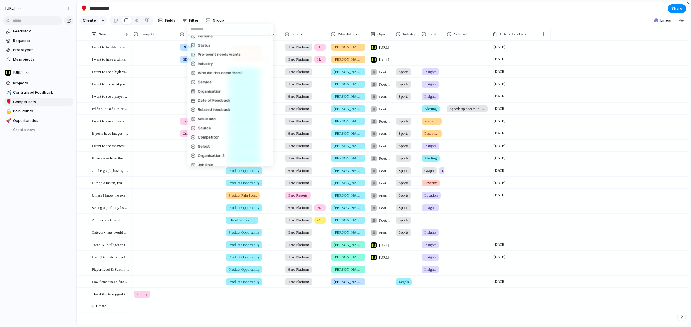
scroll to position [136, 0]
click at [214, 118] on span "Competitor" at bounding box center [208, 118] width 21 height 6
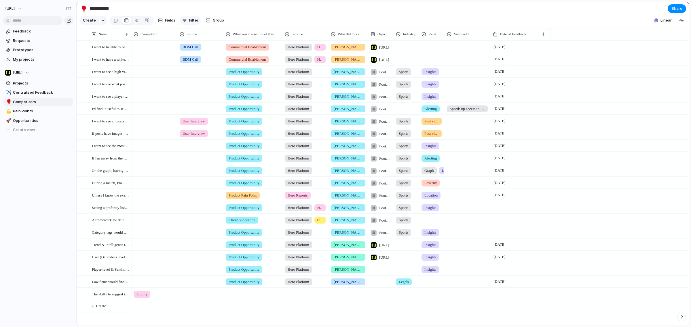
click at [184, 25] on button "Filter" at bounding box center [190, 20] width 21 height 9
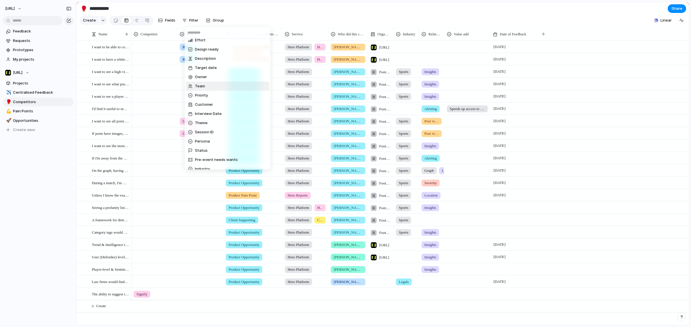
scroll to position [0, 0]
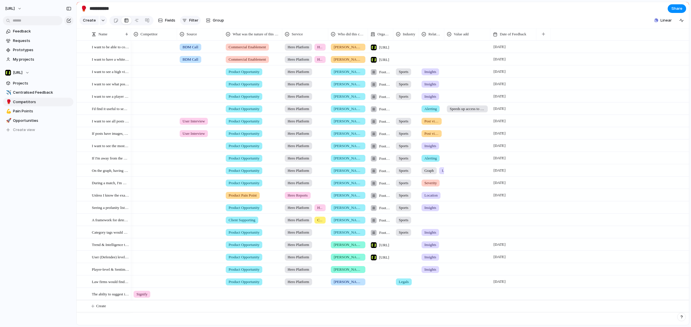
click at [192, 22] on span "Filter" at bounding box center [193, 21] width 9 height 6
click at [172, 22] on span "Fields" at bounding box center [170, 21] width 10 height 6
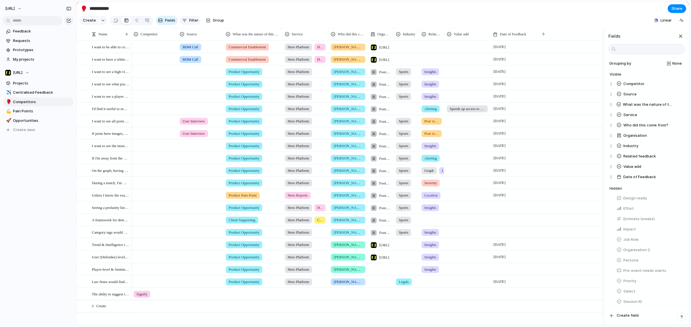
click at [189, 22] on span "Filter" at bounding box center [193, 21] width 9 height 6
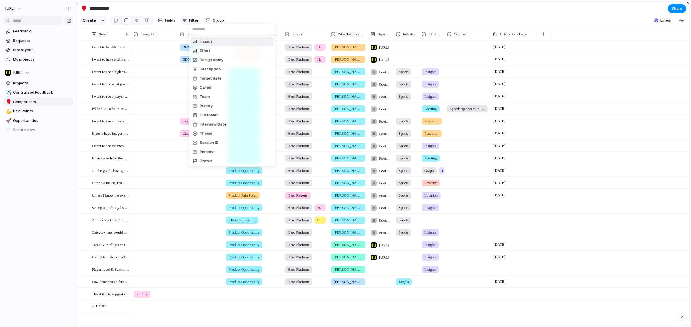
click at [189, 22] on div "Impact Effort Design ready Description Target date Owner Team Priority Customer…" at bounding box center [345, 163] width 691 height 327
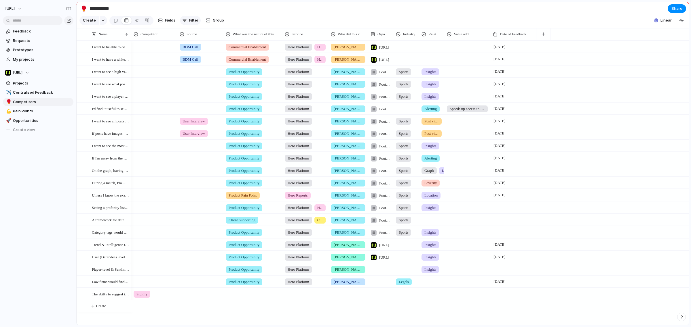
click at [189, 22] on span "Filter" at bounding box center [193, 21] width 9 height 6
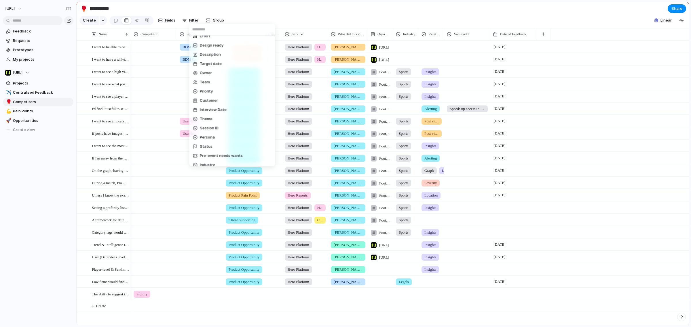
scroll to position [176, 0]
click at [223, 79] on li "Competitor" at bounding box center [231, 77] width 83 height 9
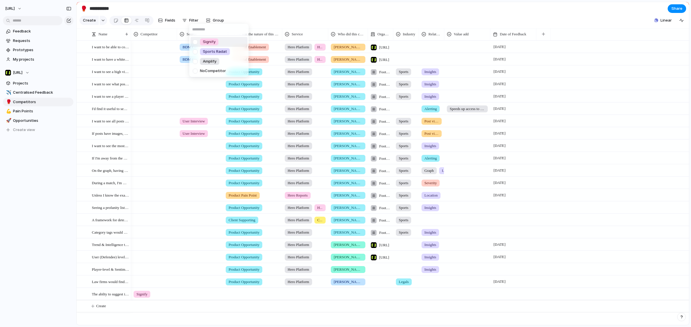
click at [25, 112] on div "Signify Sports Radat Amplify No Competitor" at bounding box center [345, 163] width 691 height 327
click at [25, 112] on span "Pain Points" at bounding box center [42, 111] width 58 height 6
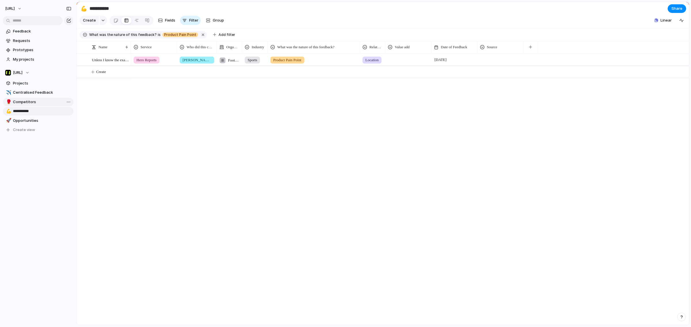
click at [21, 101] on span "Competitors" at bounding box center [42, 102] width 58 height 6
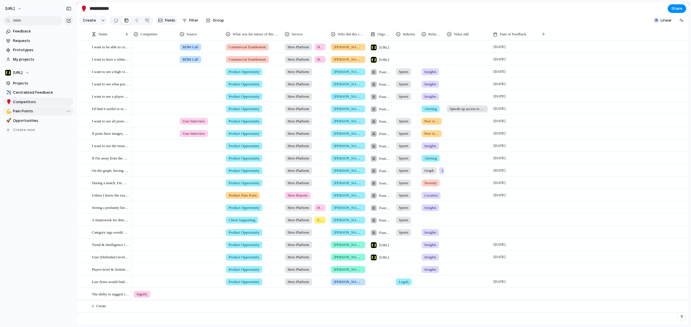
click at [172, 25] on button "Fields" at bounding box center [167, 20] width 22 height 9
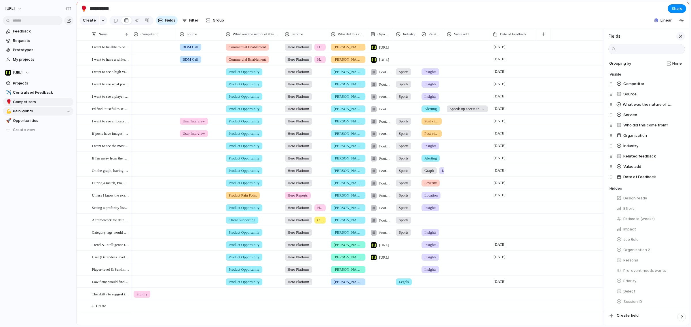
click at [552, 39] on div "button" at bounding box center [680, 36] width 6 height 6
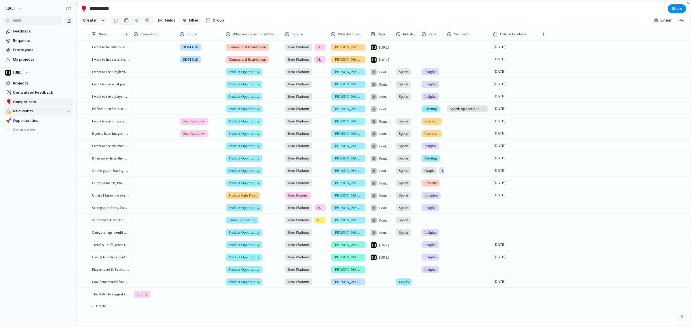
click at [192, 23] on span "Filter" at bounding box center [193, 21] width 9 height 6
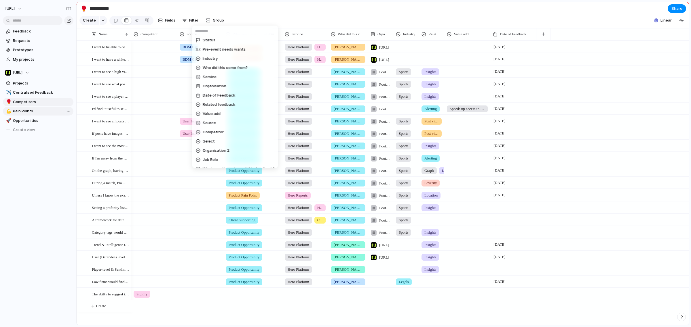
scroll to position [176, 0]
click at [220, 81] on span "Competitor" at bounding box center [213, 80] width 21 height 6
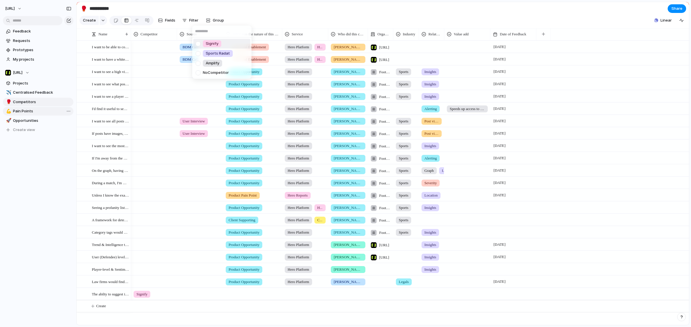
click at [199, 43] on div at bounding box center [198, 44] width 10 height 10
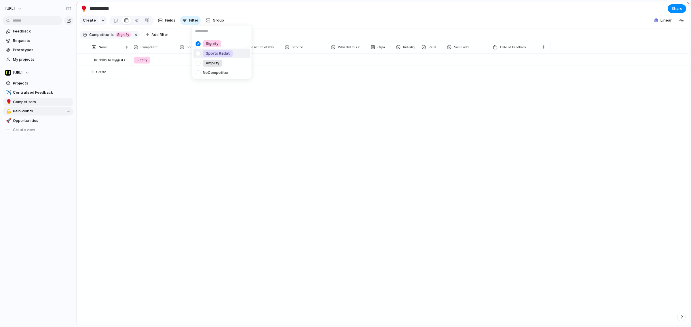
click at [199, 54] on div at bounding box center [198, 54] width 10 height 10
click at [197, 64] on div at bounding box center [198, 63] width 10 height 10
click at [236, 50] on span "What was the nature of this feedback?" at bounding box center [255, 47] width 47 height 6
click at [248, 66] on div at bounding box center [252, 60] width 59 height 12
click at [188, 62] on div at bounding box center [199, 58] width 45 height 9
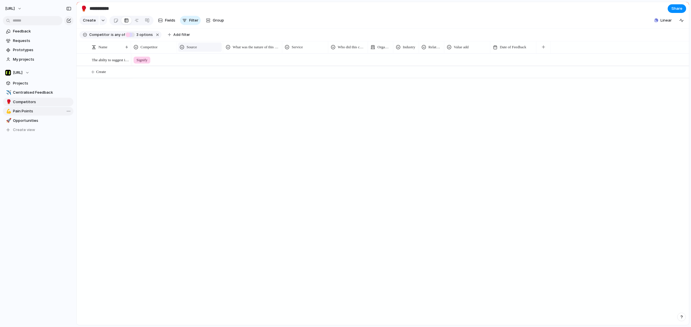
drag, startPoint x: 201, startPoint y: 52, endPoint x: 193, endPoint y: 53, distance: 7.8
drag, startPoint x: 193, startPoint y: 53, endPoint x: 144, endPoint y: 53, distance: 49.2
click at [297, 62] on div at bounding box center [304, 58] width 45 height 9
click at [323, 52] on div "Service" at bounding box center [304, 47] width 43 height 9
click at [301, 64] on div at bounding box center [304, 58] width 45 height 9
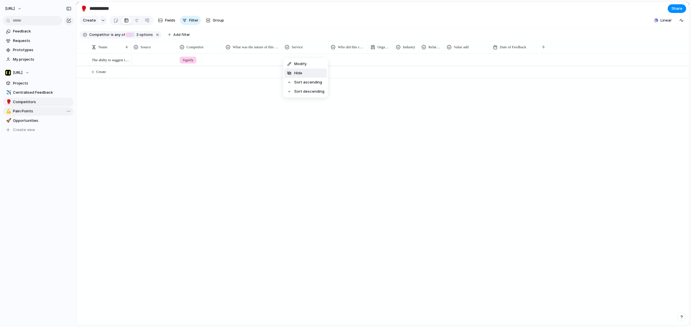
click at [310, 73] on li "Hide" at bounding box center [305, 73] width 42 height 9
click at [310, 48] on div "Who did this come from?" at bounding box center [301, 47] width 37 height 9
click at [300, 64] on div at bounding box center [301, 58] width 39 height 9
click at [120, 8] on input "**********" at bounding box center [122, 8] width 68 height 10
type input "**********"
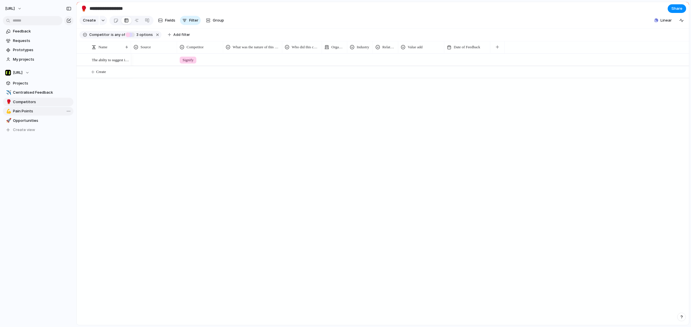
click at [258, 62] on div at bounding box center [252, 60] width 59 height 12
click at [302, 67] on div "Product Opportunity Product Pain Point Commercial Enablement Client Supporting" at bounding box center [345, 163] width 691 height 327
click at [302, 64] on div at bounding box center [301, 58] width 39 height 9
click at [338, 71] on input "text" at bounding box center [311, 76] width 59 height 12
click at [336, 62] on div "[PERSON_NAME] [PERSON_NAME] [PERSON_NAME] [PERSON_NAME] [PERSON_NAME]" at bounding box center [345, 163] width 691 height 327
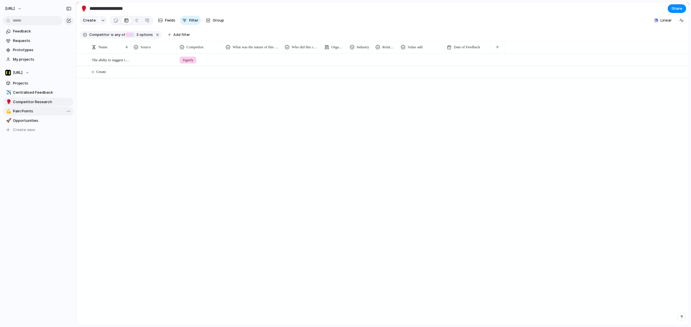
click at [336, 63] on div at bounding box center [334, 60] width 25 height 12
click at [348, 70] on li "Hide" at bounding box center [345, 73] width 42 height 9
click at [338, 50] on span "Industry" at bounding box center [337, 47] width 12 height 6
click at [360, 141] on div "Modify Hide Sort ascending Sort descending" at bounding box center [345, 163] width 691 height 327
click at [356, 62] on div at bounding box center [360, 58] width 25 height 9
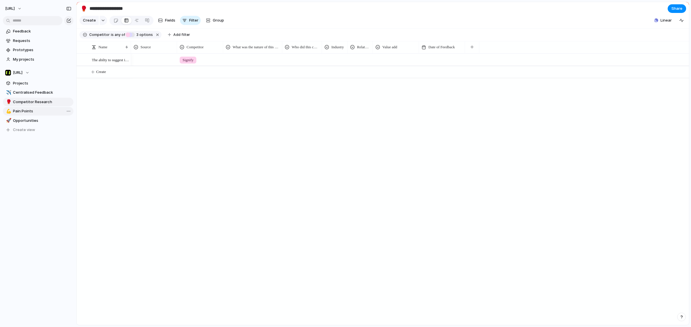
click at [358, 50] on span "Related feedback" at bounding box center [363, 47] width 13 height 6
click at [169, 163] on div "Signify" at bounding box center [410, 190] width 558 height 272
click at [259, 50] on span "What was the nature of this feedback?" at bounding box center [255, 47] width 47 height 6
click at [244, 62] on div at bounding box center [252, 60] width 59 height 12
click at [394, 50] on span "Value add" at bounding box center [389, 47] width 15 height 6
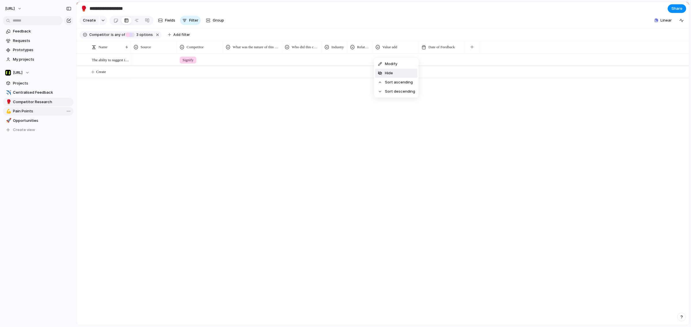
click at [332, 97] on div "Modify Hide Sort ascending Sort descending" at bounding box center [345, 163] width 691 height 327
click at [391, 69] on li "Hide" at bounding box center [396, 73] width 42 height 9
click at [291, 40] on div "Modify Hide Sort ascending Sort descending" at bounding box center [345, 163] width 691 height 327
drag, startPoint x: 320, startPoint y: 51, endPoint x: 351, endPoint y: 51, distance: 31.4
click at [333, 51] on div at bounding box center [331, 47] width 3 height 12
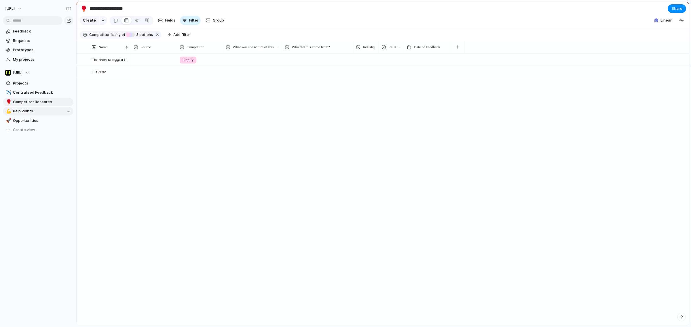
click at [323, 63] on div at bounding box center [317, 58] width 70 height 9
drag, startPoint x: 325, startPoint y: 53, endPoint x: 271, endPoint y: 153, distance: 114.3
click at [271, 153] on div "[PERSON_NAME] [PERSON_NAME] [PERSON_NAME] [PERSON_NAME] [PERSON_NAME]" at bounding box center [345, 163] width 691 height 327
drag, startPoint x: 317, startPoint y: 50, endPoint x: 297, endPoint y: 139, distance: 91.4
click at [297, 139] on div "Modify Hide Sort ascending Sort descending" at bounding box center [345, 163] width 691 height 327
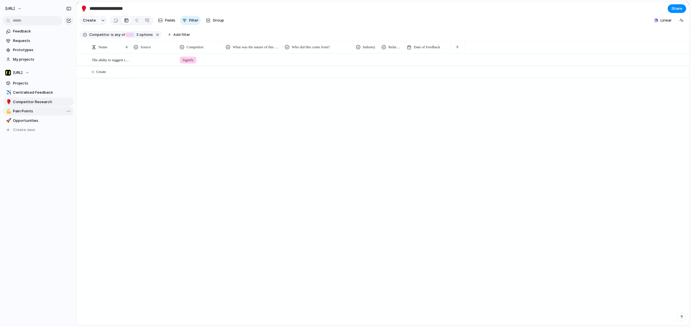
click at [329, 64] on div at bounding box center [317, 58] width 70 height 9
type input "**********"
click at [323, 115] on div "Signify [PERSON_NAME]" at bounding box center [410, 190] width 558 height 272
click at [358, 116] on div "Modify Hide Sort ascending Sort descending" at bounding box center [345, 163] width 691 height 327
click at [387, 52] on div "Related feedback" at bounding box center [391, 47] width 23 height 9
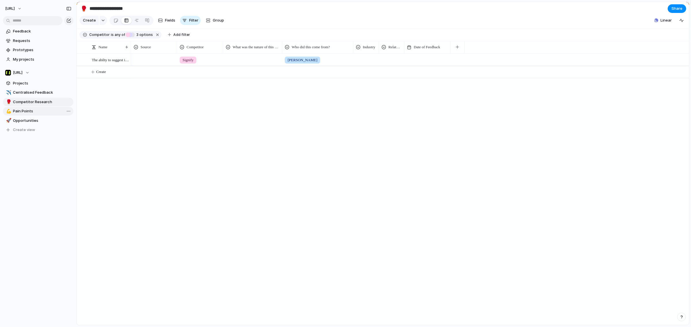
click at [382, 51] on div "Modify Hide Sort ascending Sort descending" at bounding box center [345, 163] width 691 height 327
click at [363, 93] on div "Modify Hide Sort ascending Sort descending" at bounding box center [345, 163] width 691 height 327
drag, startPoint x: 404, startPoint y: 51, endPoint x: 439, endPoint y: 51, distance: 34.5
click at [434, 51] on div at bounding box center [433, 47] width 3 height 12
click at [494, 50] on button "button" at bounding box center [492, 47] width 12 height 10
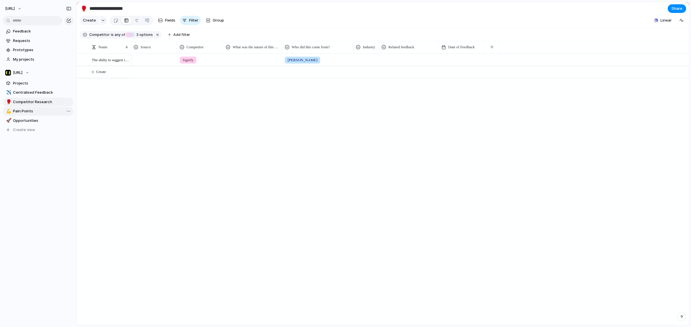
click at [447, 168] on div "Created at Created by Customer Design ready Duplicate Effort Estimate (weeks) F…" at bounding box center [345, 163] width 691 height 327
click at [491, 49] on div "button" at bounding box center [491, 46] width 3 height 3
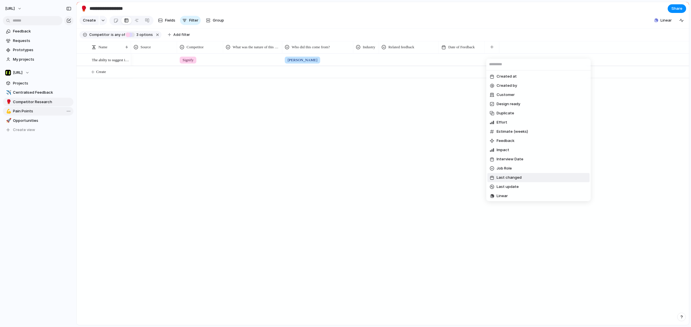
scroll to position [212, 0]
click at [507, 197] on span "Create new field" at bounding box center [511, 196] width 31 height 6
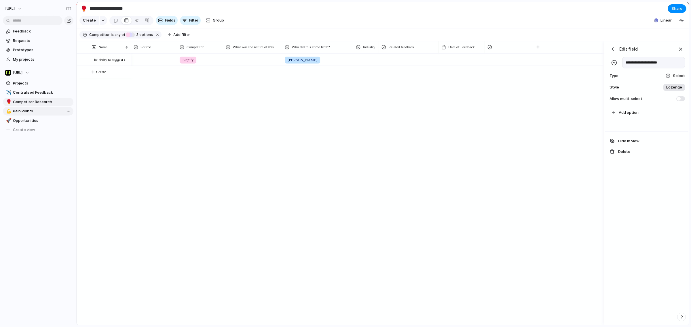
type input "**********"
click at [552, 78] on div at bounding box center [667, 76] width 5 height 5
click at [552, 114] on li "Text" at bounding box center [654, 113] width 57 height 9
click at [552, 158] on div "Signify [PERSON_NAME]" at bounding box center [410, 190] width 558 height 272
